Goal: Obtain resource: Download file/media

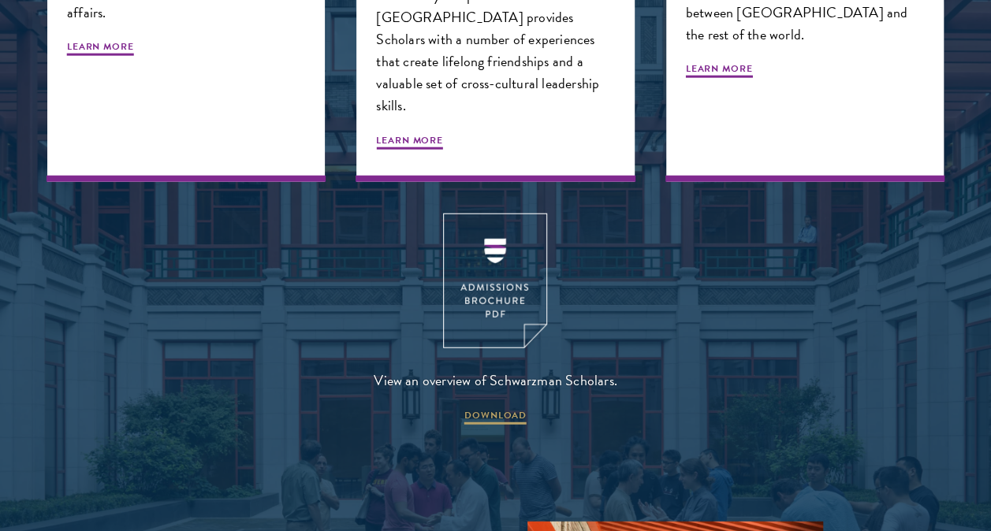
scroll to position [1873, 0]
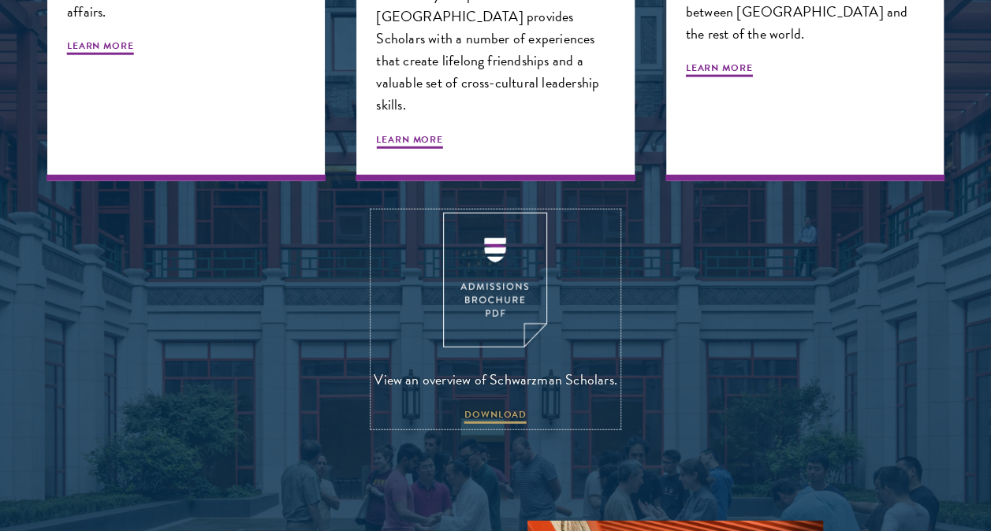
click at [490, 236] on img at bounding box center [495, 280] width 104 height 135
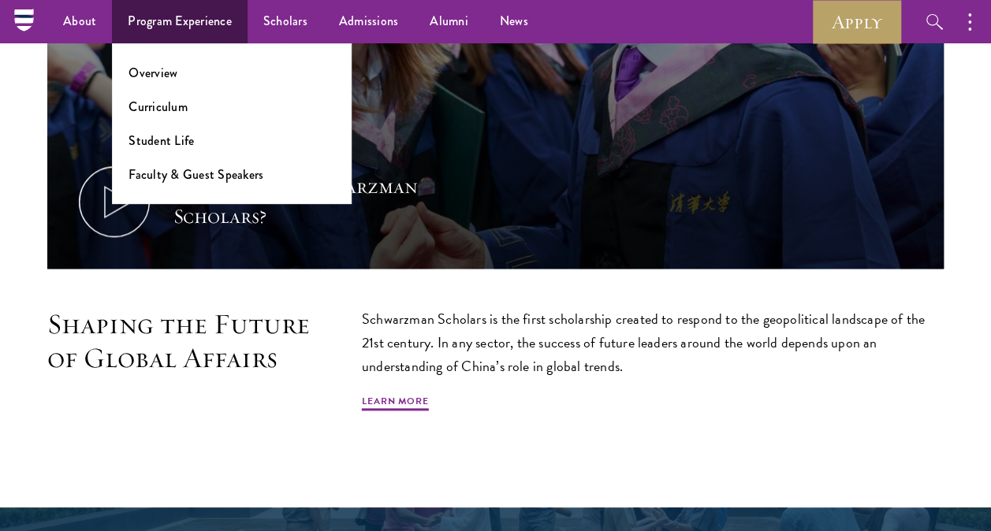
scroll to position [702, 0]
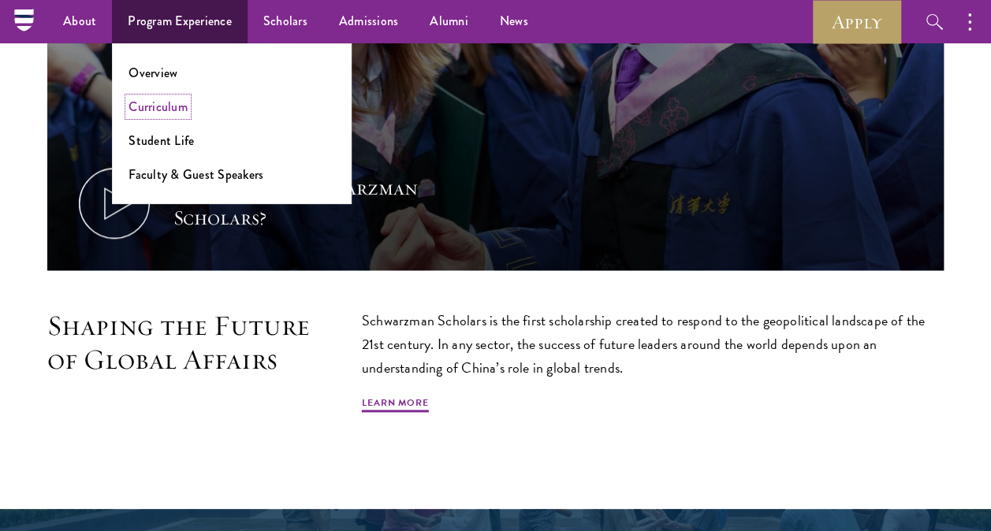
click at [161, 109] on link "Curriculum" at bounding box center [157, 107] width 59 height 18
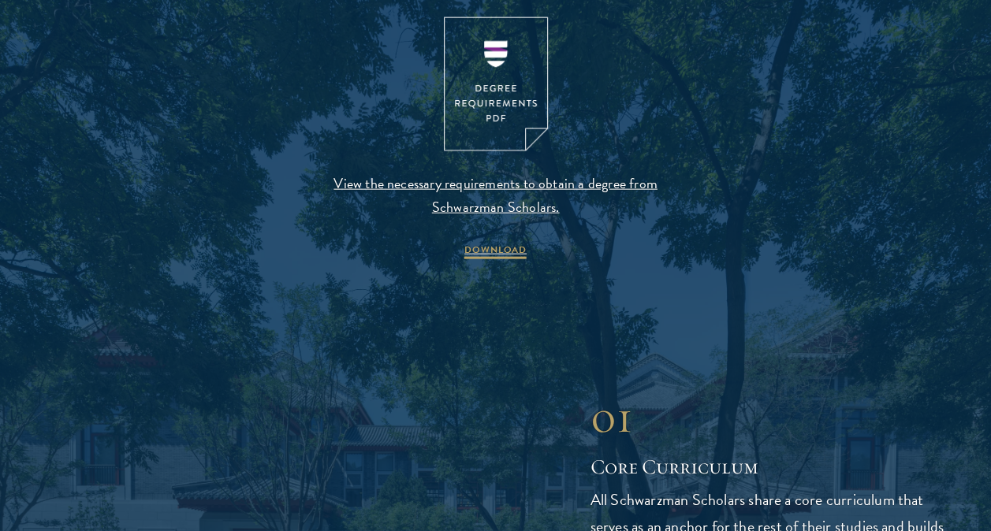
scroll to position [1695, 0]
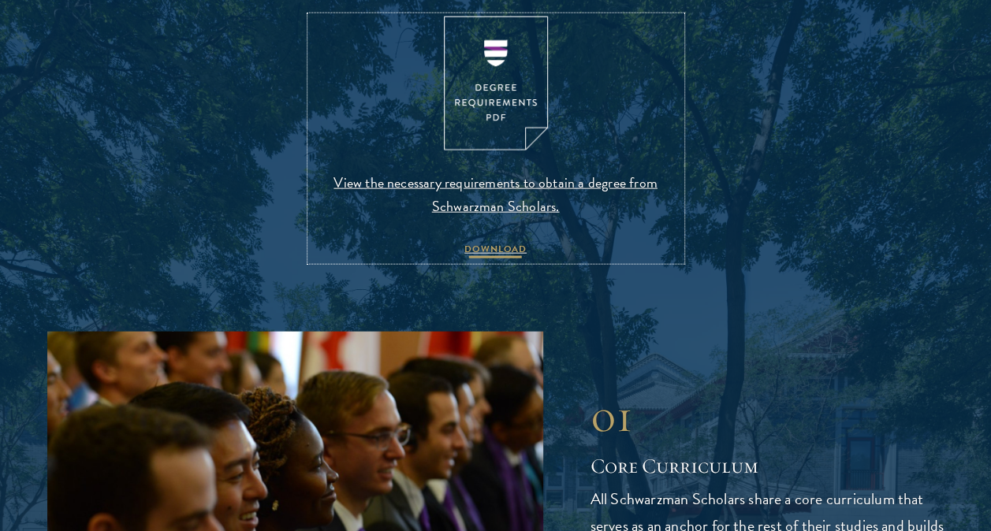
click at [479, 252] on span "DOWNLOAD" at bounding box center [495, 251] width 62 height 19
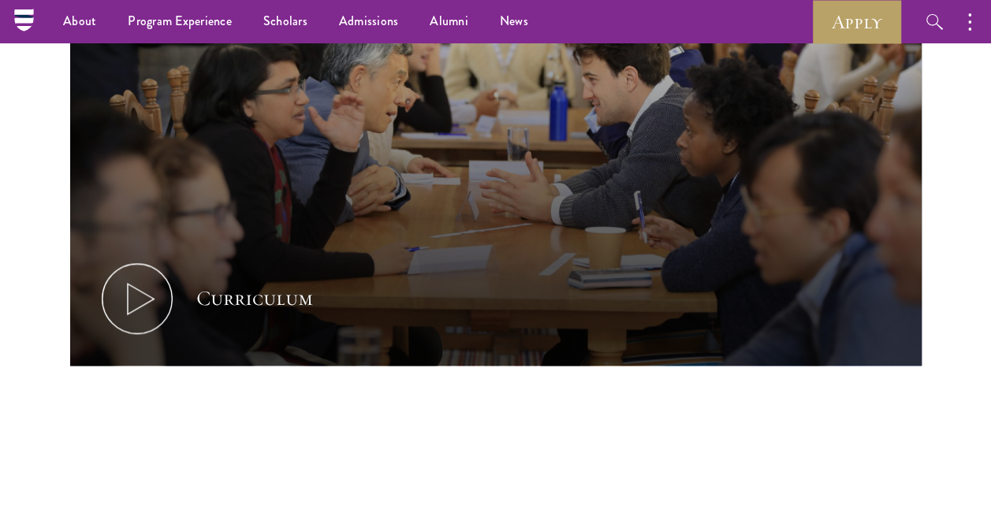
scroll to position [776, 0]
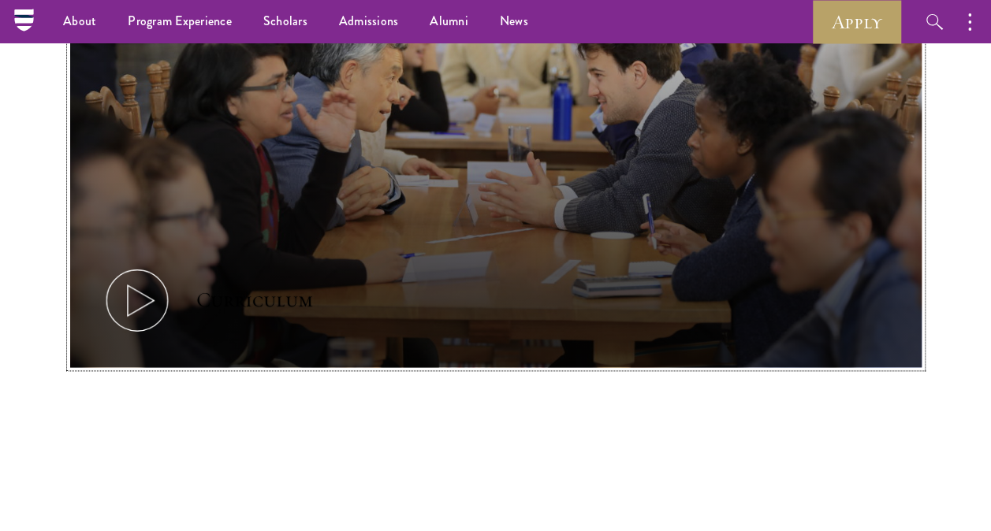
click at [150, 300] on icon at bounding box center [137, 300] width 71 height 71
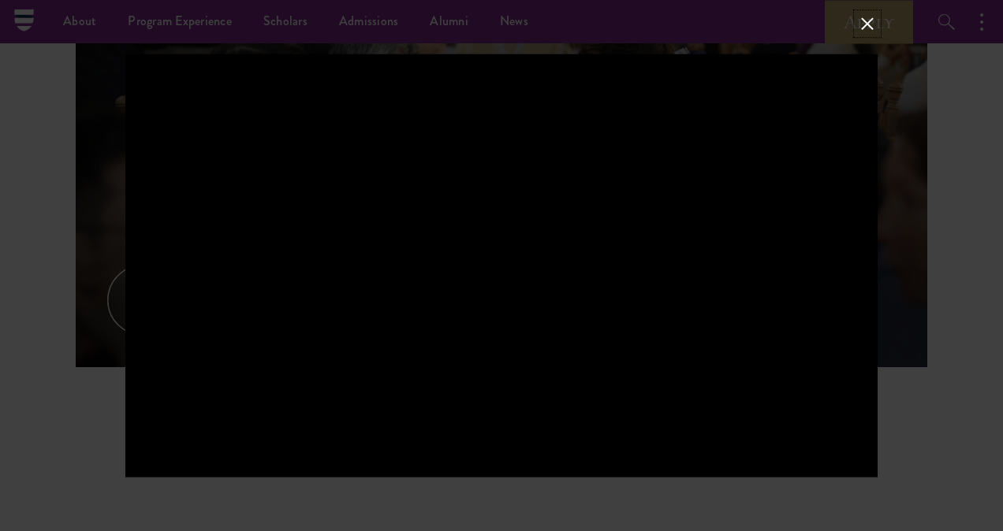
click at [866, 20] on button at bounding box center [867, 23] width 20 height 20
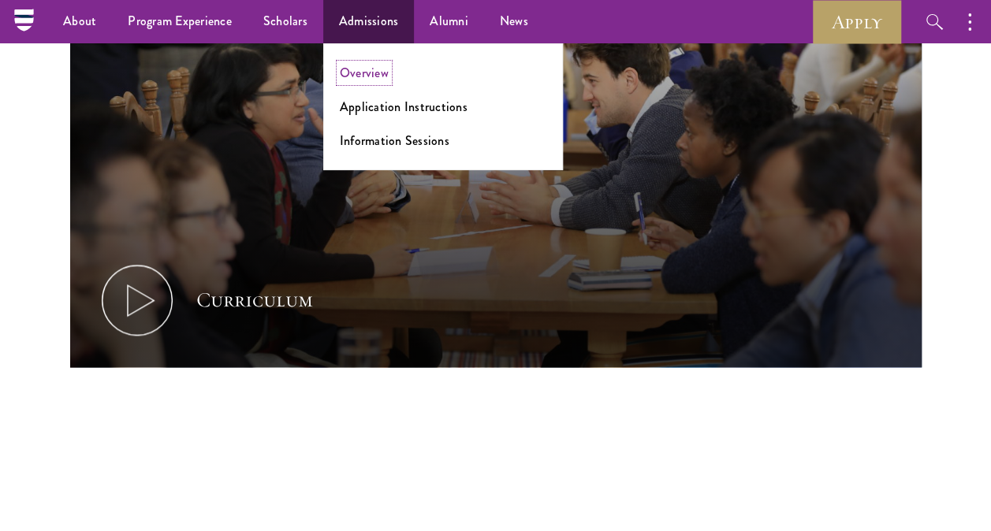
click at [364, 74] on link "Overview" at bounding box center [364, 73] width 49 height 18
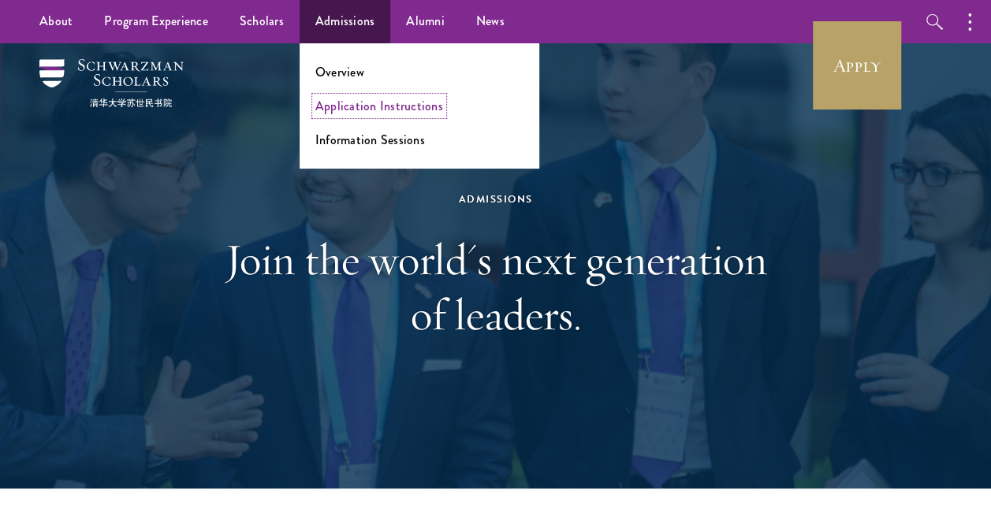
click at [355, 113] on link "Application Instructions" at bounding box center [379, 106] width 128 height 18
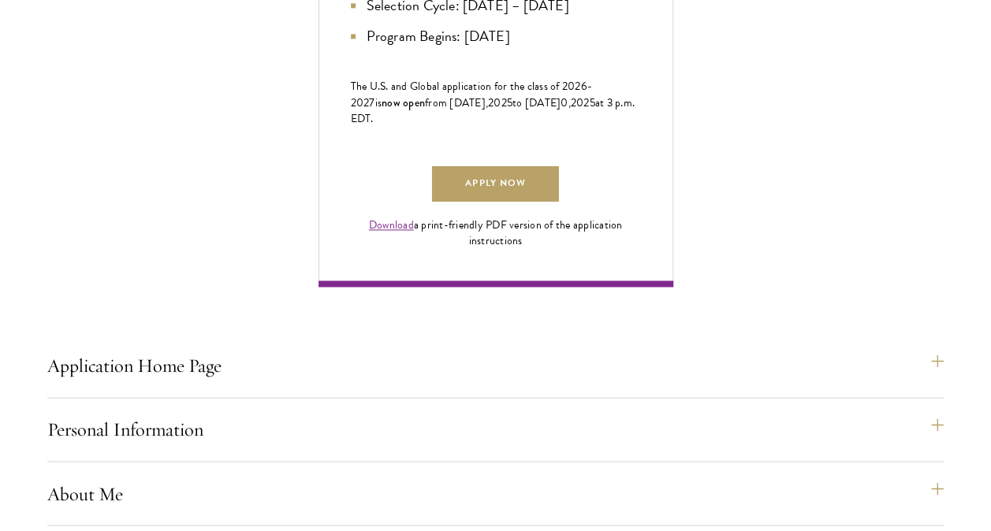
scroll to position [1035, 0]
click at [381, 233] on link "Download" at bounding box center [391, 224] width 45 height 17
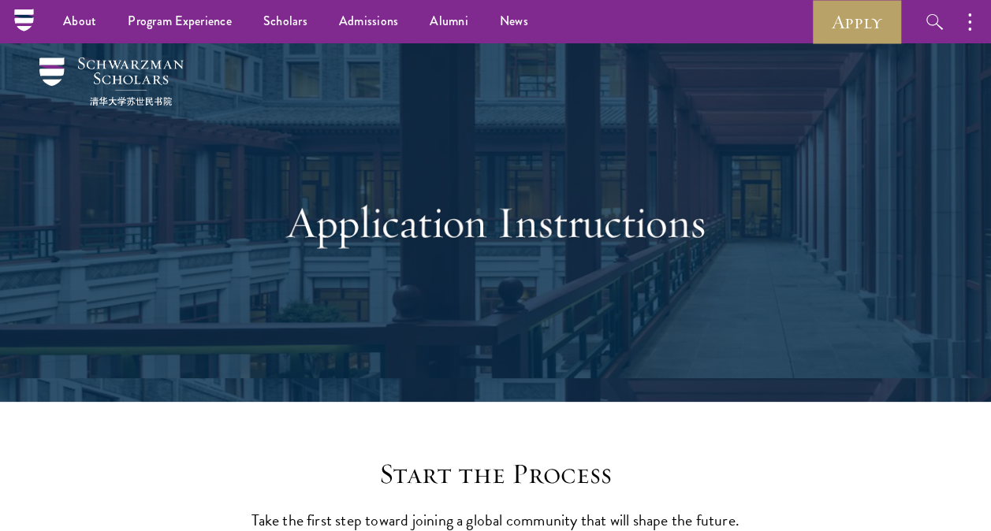
scroll to position [0, 0]
